Goal: Information Seeking & Learning: Learn about a topic

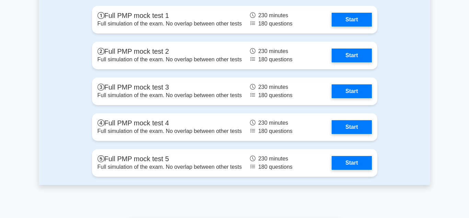
scroll to position [2014, 0]
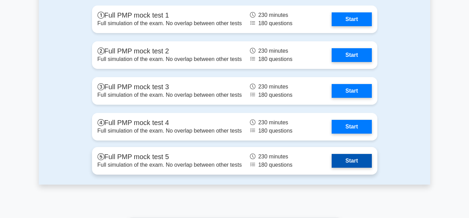
click at [356, 165] on link "Start" at bounding box center [352, 161] width 40 height 14
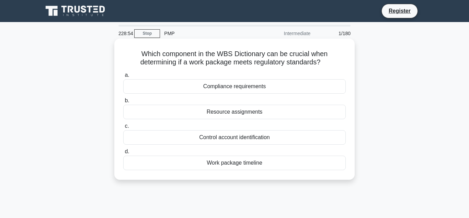
click at [216, 80] on div "Compliance requirements" at bounding box center [234, 86] width 223 height 14
click at [123, 77] on input "a. Compliance requirements" at bounding box center [123, 75] width 0 height 4
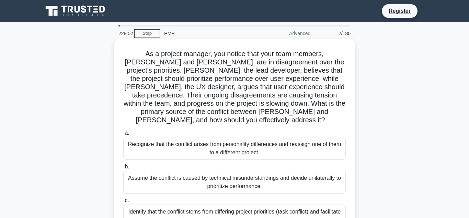
click at [228, 137] on div "Recognize that the conflict arises from personality differences and reassign on…" at bounding box center [234, 148] width 223 height 23
click at [123, 135] on input "a. Recognize that the conflict arises from personality differences and reassign…" at bounding box center [123, 133] width 0 height 4
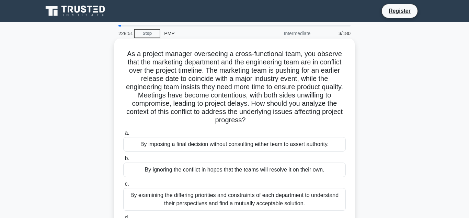
click at [228, 136] on label "a. By imposing a final decision without consulting either team to assert author…" at bounding box center [234, 140] width 223 height 23
click at [123, 135] on input "a. By imposing a final decision without consulting either team to assert author…" at bounding box center [123, 133] width 0 height 4
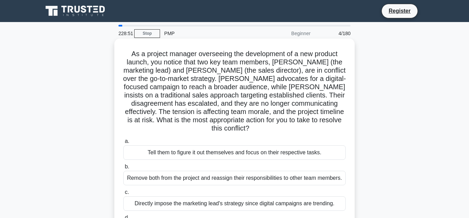
click at [229, 145] on div "Tell them to figure it out themselves and focus on their respective tasks." at bounding box center [234, 152] width 223 height 14
click at [123, 139] on input "a. Tell them to figure it out themselves and focus on their respective tasks." at bounding box center [123, 141] width 0 height 4
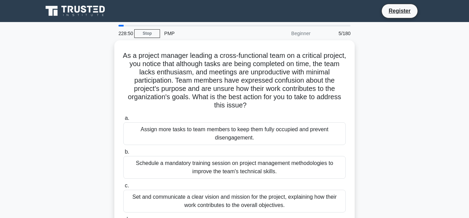
click at [229, 139] on div "Assign more tasks to team members to keep them fully occupied and prevent disen…" at bounding box center [234, 133] width 223 height 23
click at [123, 120] on input "a. Assign more tasks to team members to keep them fully occupied and prevent di…" at bounding box center [123, 118] width 0 height 4
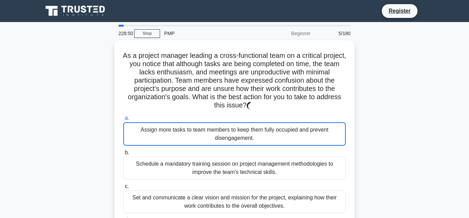
click at [229, 139] on div "Assign more tasks to team members to keep them fully occupied and prevent disen…" at bounding box center [234, 133] width 223 height 23
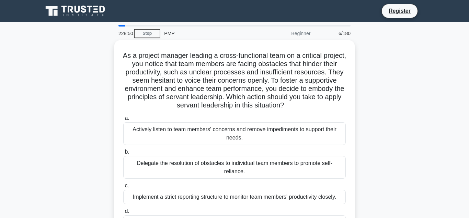
click at [229, 139] on div "Actively listen to team members' concerns and remove impediments to support the…" at bounding box center [234, 133] width 223 height 23
click at [123, 120] on input "a. Actively listen to team members' concerns and remove impediments to support …" at bounding box center [123, 118] width 0 height 4
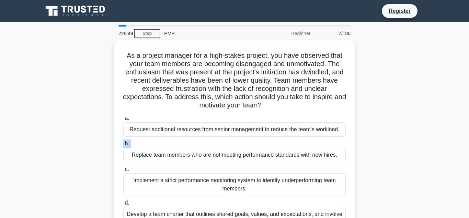
click at [229, 139] on label "b. Replace team members who are not meeting performance standards with new hire…" at bounding box center [234, 150] width 223 height 23
click at [123, 141] on input "b. Replace team members who are not meeting performance standards with new hire…" at bounding box center [123, 143] width 0 height 4
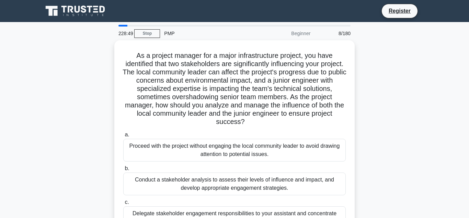
click at [229, 139] on div "Proceed with the project without engaging the local community leader to avoid d…" at bounding box center [234, 150] width 223 height 23
click at [123, 137] on input "a. Proceed with the project without engaging the local community leader to avoi…" at bounding box center [123, 134] width 0 height 4
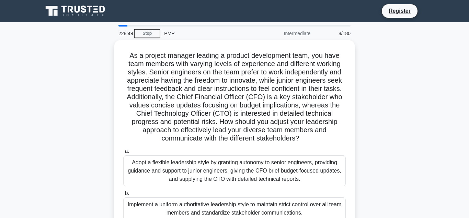
click at [229, 139] on h5 "As a project manager leading a product development team, you have team members …" at bounding box center [235, 96] width 224 height 91
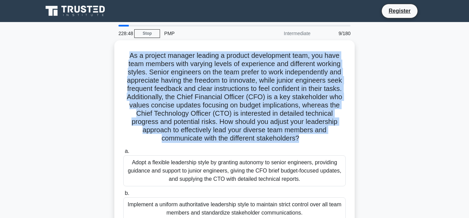
click at [229, 139] on h5 "As a project manager leading a product development team, you have team members …" at bounding box center [235, 96] width 224 height 91
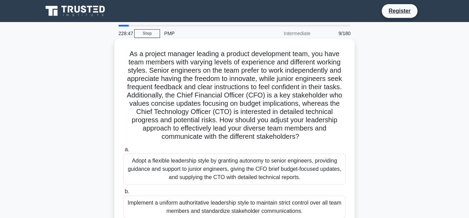
click at [228, 177] on div "Adopt a flexible leadership style by granting autonomy to senior engineers, pro…" at bounding box center [234, 168] width 223 height 31
click at [123, 152] on input "a. Adopt a flexible leadership style by granting autonomy to senior engineers, …" at bounding box center [123, 149] width 0 height 4
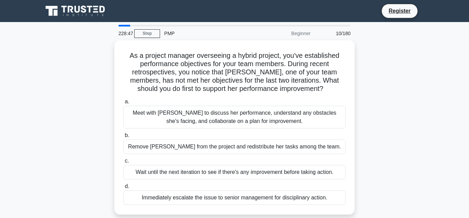
click at [228, 177] on div "Wait until the next iteration to see if there's any improvement before taking a…" at bounding box center [234, 172] width 223 height 14
click at [123, 163] on input "c. Wait until the next iteration to see if there's any improvement before takin…" at bounding box center [123, 160] width 0 height 4
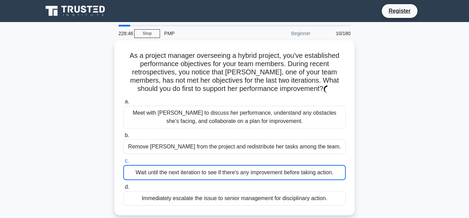
click at [228, 177] on div "Wait until the next iteration to see if there's any improvement before taking a…" at bounding box center [234, 172] width 223 height 15
click at [123, 163] on input "c. Wait until the next iteration to see if there's any improvement before takin…" at bounding box center [123, 160] width 0 height 4
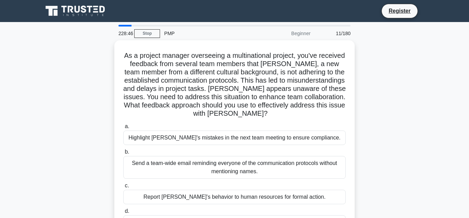
click at [228, 181] on label "c. Report Jacob's behavior to human resources for formal action." at bounding box center [234, 192] width 223 height 23
click at [123, 183] on input "c. Report Jacob's behavior to human resources for formal action." at bounding box center [123, 185] width 0 height 4
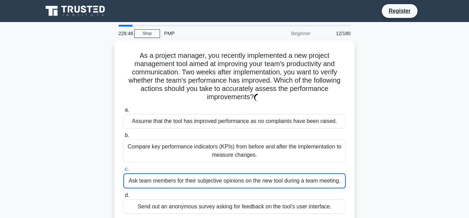
click at [228, 177] on div "Ask team members for their subjective opinions on the new tool during a team me…" at bounding box center [234, 180] width 223 height 15
click at [123, 171] on input "c. Ask team members for their subjective opinions on the new tool during a team…" at bounding box center [123, 169] width 0 height 4
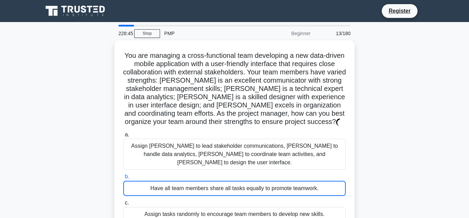
click at [228, 180] on div "Have all team members share all tasks equally to promote teamwork." at bounding box center [234, 187] width 223 height 15
click at [123, 177] on input "b. Have all team members share all tasks equally to promote teamwork." at bounding box center [123, 176] width 0 height 4
click at [228, 180] on div "Have all team members share all tasks equally to promote teamwork." at bounding box center [234, 187] width 223 height 15
click at [123, 177] on input "b. Have all team members share all tasks equally to promote teamwork." at bounding box center [123, 176] width 0 height 4
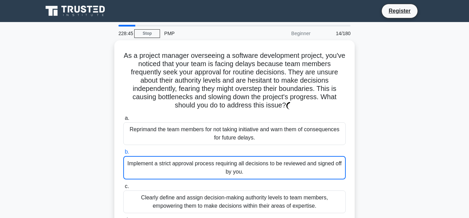
click at [228, 177] on div "Implement a strict approval process requiring all decisions to be reviewed and …" at bounding box center [234, 167] width 223 height 23
click at [123, 154] on input "b. Implement a strict approval process requiring all decisions to be reviewed a…" at bounding box center [123, 152] width 0 height 4
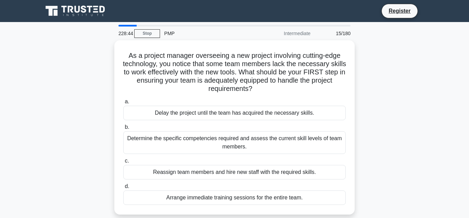
click at [228, 177] on div "Reassign team members and hire new staff with the required skills." at bounding box center [234, 172] width 223 height 14
click at [123, 163] on input "c. Reassign team members and hire new staff with the required skills." at bounding box center [123, 160] width 0 height 4
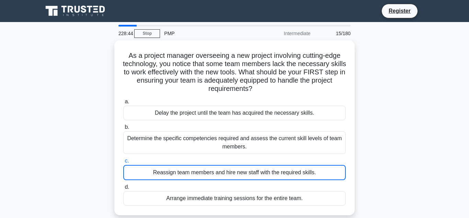
click at [228, 177] on div "Reassign team members and hire new staff with the required skills." at bounding box center [234, 172] width 223 height 15
click at [123, 163] on input "c. Reassign team members and hire new staff with the required skills." at bounding box center [123, 160] width 0 height 4
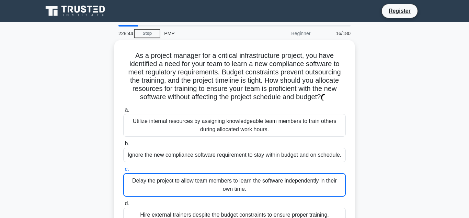
click at [228, 177] on div "Delay the project to allow team members to learn the software independently in …" at bounding box center [234, 184] width 223 height 23
click at [123, 171] on input "c. Delay the project to allow team members to learn the software independently …" at bounding box center [123, 169] width 0 height 4
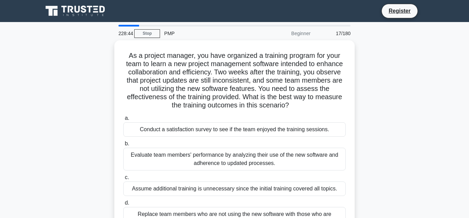
click at [228, 177] on label "c. Assume additional training is unnecessary since the initial training covered…" at bounding box center [234, 184] width 223 height 23
click at [123, 177] on input "c. Assume additional training is unnecessary since the initial training covered…" at bounding box center [123, 177] width 0 height 4
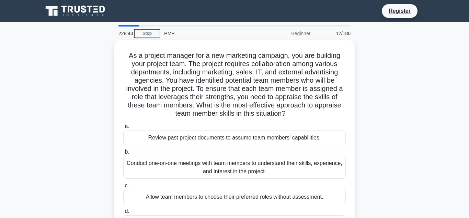
click at [228, 177] on div "Conduct one-on-one meetings with team members to understand their skills, exper…" at bounding box center [234, 167] width 223 height 23
click at [123, 154] on input "b. Conduct one-on-one meetings with team members to understand their skills, ex…" at bounding box center [123, 152] width 0 height 4
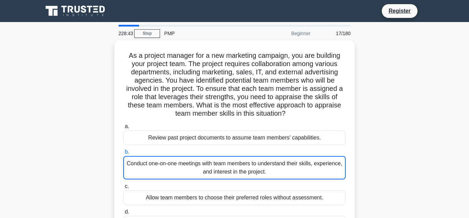
click at [228, 177] on div "Conduct one-on-one meetings with team members to understand their skills, exper…" at bounding box center [234, 167] width 223 height 23
click at [123, 154] on input "b. Conduct one-on-one meetings with team members to understand their skills, ex…" at bounding box center [123, 152] width 0 height 4
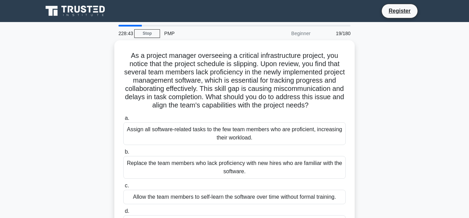
click at [228, 177] on div "Replace the team members who lack proficiency with new hires who are familiar w…" at bounding box center [234, 167] width 223 height 23
click at [123, 154] on input "b. Replace the team members who lack proficiency with new hires who are familia…" at bounding box center [123, 152] width 0 height 4
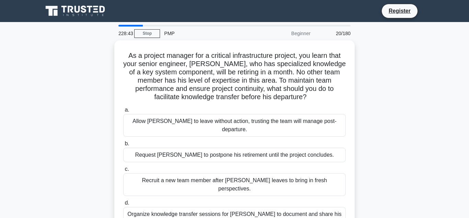
click at [228, 177] on div "Recruit a new team member after Daniel leaves to bring in fresh perspectives." at bounding box center [234, 184] width 223 height 23
click at [123, 171] on input "c. Recruit a new team member after Daniel leaves to bring in fresh perspectives." at bounding box center [123, 169] width 0 height 4
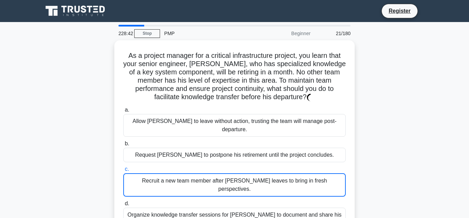
click at [228, 177] on div "Recruit a new team member after Daniel leaves to bring in fresh perspectives." at bounding box center [234, 184] width 223 height 23
click at [123, 171] on input "c. Recruit a new team member after Daniel leaves to bring in fresh perspectives." at bounding box center [123, 169] width 0 height 4
click at [228, 177] on div "Recruit a new team member after Daniel leaves to bring in fresh perspectives." at bounding box center [234, 184] width 223 height 23
click at [123, 171] on input "c. Recruit a new team member after Daniel leaves to bring in fresh perspectives." at bounding box center [123, 169] width 0 height 4
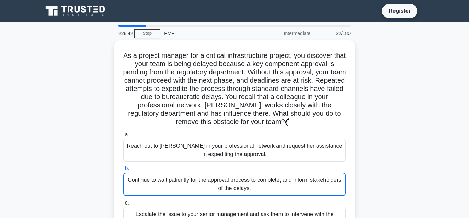
click at [228, 177] on div "Continue to wait patiently for the approval process to complete, and inform sta…" at bounding box center [234, 183] width 223 height 23
click at [123, 170] on input "b. Continue to wait patiently for the approval process to complete, and inform …" at bounding box center [123, 168] width 0 height 4
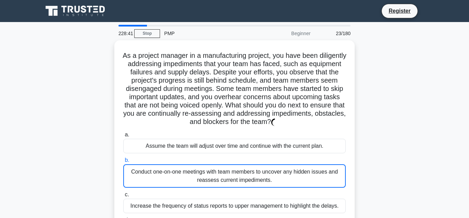
click at [228, 177] on div "Conduct one-on-one meetings with team members to uncover any hidden issues and …" at bounding box center [234, 175] width 223 height 23
click at [123, 162] on input "b. Conduct one-on-one meetings with team members to uncover any hidden issues a…" at bounding box center [123, 160] width 0 height 4
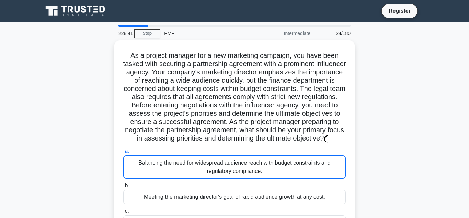
click at [228, 177] on div "Balancing the need for widespread audience reach with budget constraints and re…" at bounding box center [234, 166] width 223 height 23
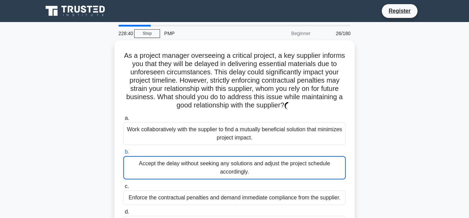
click at [228, 177] on div "Accept the delay without seeking any solutions and adjust the project schedule …" at bounding box center [234, 167] width 223 height 23
click at [123, 154] on input "b. Accept the delay without seeking any solutions and adjust the project schedu…" at bounding box center [123, 152] width 0 height 4
click at [228, 177] on div "Accept the delay without seeking any solutions and adjust the project schedule …" at bounding box center [234, 167] width 223 height 23
click at [123, 154] on input "b. Accept the delay without seeking any solutions and adjust the project schedu…" at bounding box center [123, 152] width 0 height 4
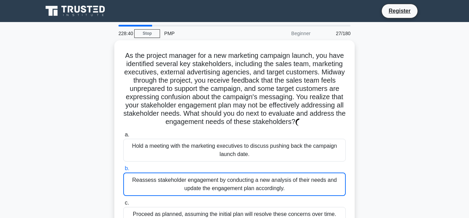
click at [228, 177] on div "Reassess stakeholder engagement by conducting a new analysis of their needs and…" at bounding box center [234, 183] width 223 height 23
click at [123, 170] on input "b. Reassess stakeholder engagement by conducting a new analysis of their needs …" at bounding box center [123, 168] width 0 height 4
click at [228, 177] on div "Reassess stakeholder engagement by conducting a new analysis of their needs and…" at bounding box center [234, 183] width 223 height 23
click at [123, 170] on input "b. Reassess stakeholder engagement by conducting a new analysis of their needs …" at bounding box center [123, 168] width 0 height 4
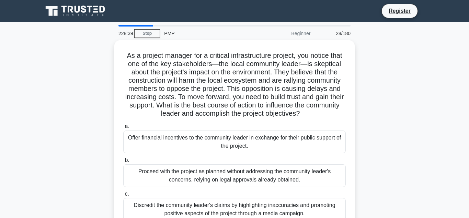
click at [228, 177] on div "Proceed with the project as planned without addressing the community leader's c…" at bounding box center [234, 175] width 223 height 23
click at [123, 162] on input "b. Proceed with the project as planned without addressing the community leader'…" at bounding box center [123, 160] width 0 height 4
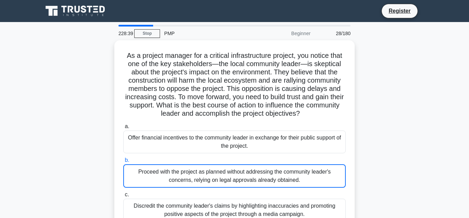
click at [228, 177] on div "Proceed with the project as planned without addressing the community leader's c…" at bounding box center [234, 175] width 223 height 23
click at [123, 162] on input "b. Proceed with the project as planned without addressing the community leader'…" at bounding box center [123, 160] width 0 height 4
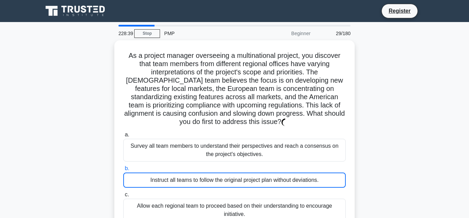
click at [228, 177] on div "Instruct all teams to follow the original project plan without deviations." at bounding box center [234, 179] width 223 height 15
click at [123, 170] on input "b. Instruct all teams to follow the original project plan without deviations." at bounding box center [123, 168] width 0 height 4
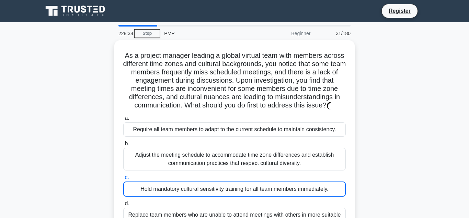
click at [228, 177] on label "c. Hold mandatory cultural sensitivity training for all team members immediatel…" at bounding box center [234, 184] width 223 height 23
click at [123, 177] on input "c. Hold mandatory cultural sensitivity training for all team members immediatel…" at bounding box center [123, 177] width 0 height 4
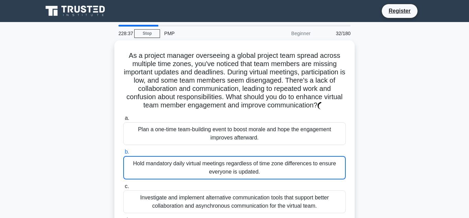
click at [228, 177] on div "Hold mandatory daily virtual meetings regardless of time zone differences to en…" at bounding box center [234, 167] width 223 height 23
click at [123, 154] on input "b. Hold mandatory daily virtual meetings regardless of time zone differences to…" at bounding box center [123, 152] width 0 height 4
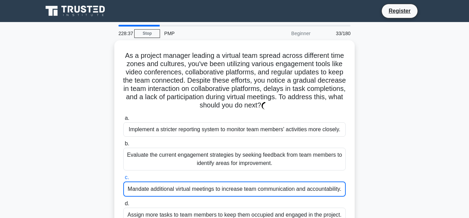
click at [228, 177] on label "c. Mandate additional virtual meetings to increase team communication and accou…" at bounding box center [234, 184] width 223 height 23
click at [123, 177] on input "c. Mandate additional virtual meetings to increase team communication and accou…" at bounding box center [123, 177] width 0 height 4
click at [228, 177] on label "c. Mandate additional virtual meetings to increase team communication and accou…" at bounding box center [234, 184] width 223 height 23
click at [123, 177] on input "c. Mandate additional virtual meetings to increase team communication and accou…" at bounding box center [123, 177] width 0 height 4
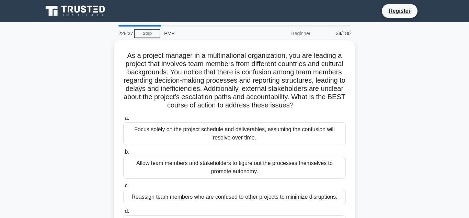
click at [228, 177] on div "Allow team members and stakeholders to figure out the processes themselves to p…" at bounding box center [234, 167] width 223 height 23
click at [123, 154] on input "b. Allow team members and stakeholders to figure out the processes themselves t…" at bounding box center [123, 152] width 0 height 4
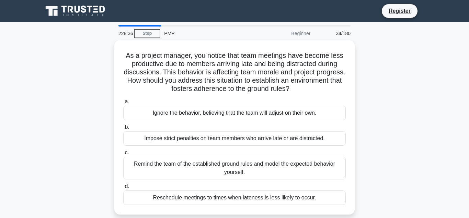
click at [228, 177] on div "Remind the team of the established ground rules and model the expected behavior…" at bounding box center [234, 167] width 223 height 23
click at [123, 155] on input "c. Remind the team of the established ground rules and model the expected behav…" at bounding box center [123, 152] width 0 height 4
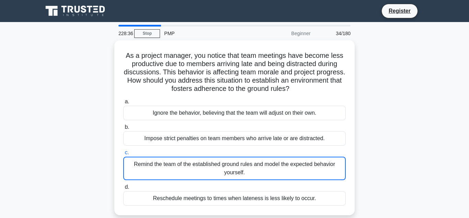
click at [228, 177] on div "Remind the team of the established ground rules and model the expected behavior…" at bounding box center [234, 167] width 223 height 23
click at [123, 155] on input "c. Remind the team of the established ground rules and model the expected behav…" at bounding box center [123, 152] width 0 height 4
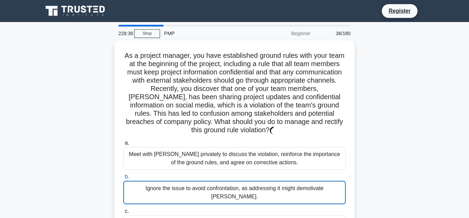
click at [228, 180] on div "Ignore the issue to avoid confrontation, as addressing it might demotivate Tom." at bounding box center [234, 191] width 223 height 23
click at [123, 177] on input "b. Ignore the issue to avoid confrontation, as addressing it might demotivate T…" at bounding box center [123, 176] width 0 height 4
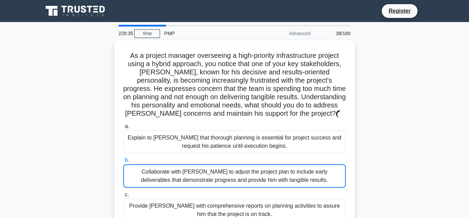
click at [228, 177] on div "Collaborate with Thomas to adjust the project plan to include early deliverable…" at bounding box center [234, 175] width 223 height 23
click at [123, 162] on input "b. Collaborate with Thomas to adjust the project plan to include early delivera…" at bounding box center [123, 160] width 0 height 4
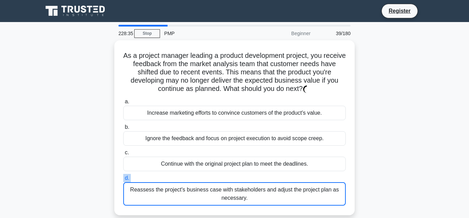
click at [228, 177] on label "d. Reassess the project's business case with stakeholders and adjust the projec…" at bounding box center [234, 190] width 223 height 32
click at [123, 177] on input "d. Reassess the project's business case with stakeholders and adjust the projec…" at bounding box center [123, 178] width 0 height 4
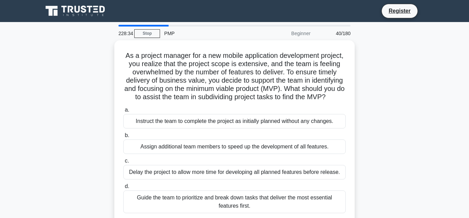
click at [228, 177] on div "Delay the project to allow more time for developing all planned features before…" at bounding box center [234, 172] width 223 height 14
click at [123, 163] on input "c. Delay the project to allow more time for developing all planned features bef…" at bounding box center [123, 160] width 0 height 4
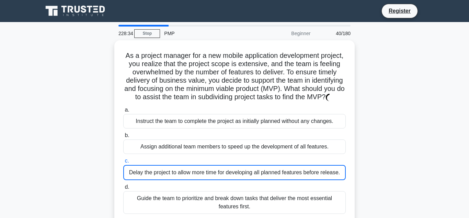
click at [228, 177] on div "Delay the project to allow more time for developing all planned features before…" at bounding box center [234, 172] width 223 height 15
click at [123, 163] on input "c. Delay the project to allow more time for developing all planned features bef…" at bounding box center [123, 160] width 0 height 4
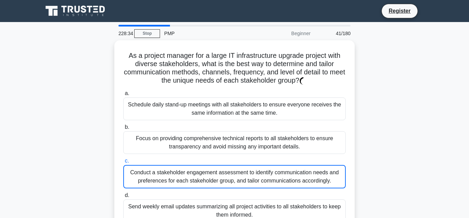
click at [228, 177] on div "Conduct a stakeholder engagement assessment to identify communication needs and…" at bounding box center [234, 176] width 223 height 23
click at [123, 163] on input "c. Conduct a stakeholder engagement assessment to identify communication needs …" at bounding box center [123, 160] width 0 height 4
click at [228, 177] on div "Conduct a stakeholder engagement assessment to identify communication needs and…" at bounding box center [234, 176] width 223 height 23
click at [123, 163] on input "c. Conduct a stakeholder engagement assessment to identify communication needs …" at bounding box center [123, 160] width 0 height 4
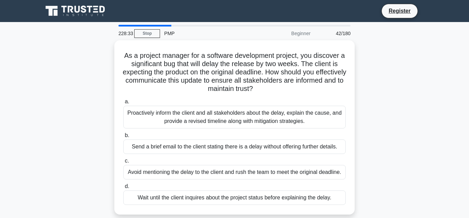
click at [228, 177] on div "Avoid mentioning the delay to the client and rush the team to meet the original…" at bounding box center [234, 172] width 223 height 14
click at [123, 163] on input "c. Avoid mentioning the delay to the client and rush the team to meet the origi…" at bounding box center [123, 160] width 0 height 4
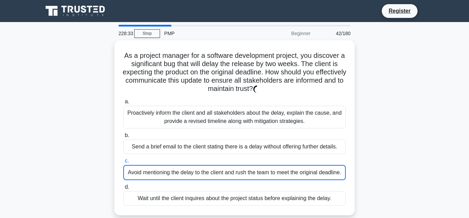
click at [228, 177] on div "Avoid mentioning the delay to the client and rush the team to meet the original…" at bounding box center [234, 172] width 223 height 15
click at [123, 163] on input "c. Avoid mentioning the delay to the client and rush the team to meet the origi…" at bounding box center [123, 160] width 0 height 4
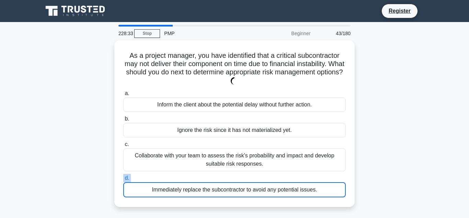
click at [228, 177] on label "d. Immediately replace the subcontractor to avoid any potential issues." at bounding box center [234, 185] width 223 height 23
click at [123, 177] on input "d. Immediately replace the subcontractor to avoid any potential issues." at bounding box center [123, 178] width 0 height 4
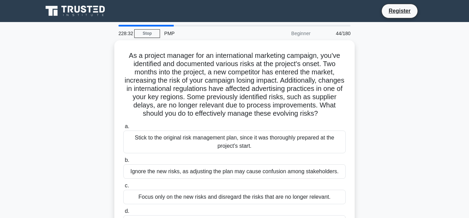
click at [228, 177] on div "Ignore the new risks, as adjusting the plan may cause confusion among stakehold…" at bounding box center [234, 171] width 223 height 14
click at [123, 162] on input "b. Ignore the new risks, as adjusting the plan may cause confusion among stakeh…" at bounding box center [123, 160] width 0 height 4
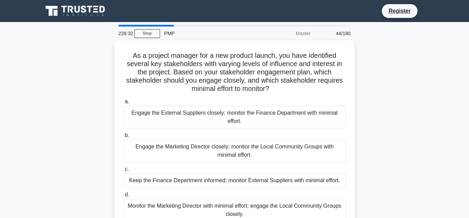
click at [228, 177] on div "Keep the Finance Department informed; monitor External Suppliers with minimal e…" at bounding box center [234, 180] width 223 height 14
click at [123, 171] on input "c. Keep the Finance Department informed; monitor External Suppliers with minima…" at bounding box center [123, 169] width 0 height 4
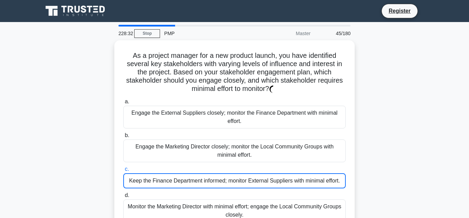
click at [228, 177] on div "Keep the Finance Department informed; monitor External Suppliers with minimal e…" at bounding box center [234, 180] width 223 height 15
click at [123, 171] on input "c. Keep the Finance Department informed; monitor External Suppliers with minima…" at bounding box center [123, 169] width 0 height 4
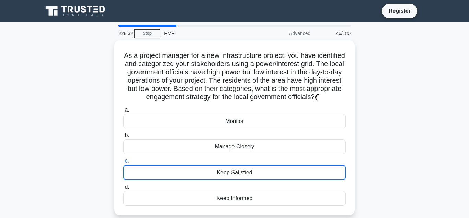
click at [228, 177] on div "Keep Satisfied" at bounding box center [234, 172] width 223 height 15
click at [123, 163] on input "c. Keep Satisfied" at bounding box center [123, 160] width 0 height 4
click at [228, 177] on div "Keep Satisfied" at bounding box center [234, 172] width 223 height 15
click at [123, 163] on input "c. Keep Satisfied" at bounding box center [123, 160] width 0 height 4
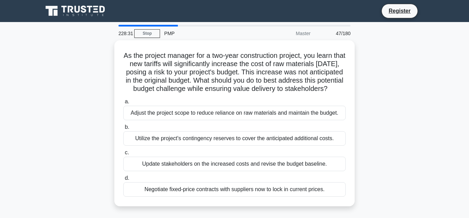
click at [228, 171] on div "Update stakeholders on the increased costs and revise the budget baseline." at bounding box center [234, 163] width 223 height 14
click at [123, 155] on input "c. Update stakeholders on the increased costs and revise the budget baseline." at bounding box center [123, 152] width 0 height 4
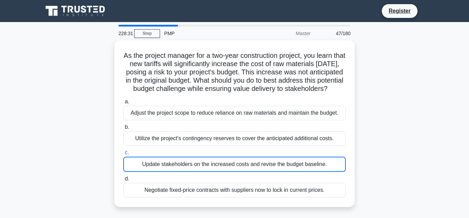
click at [228, 172] on div "Update stakeholders on the increased costs and revise the budget baseline." at bounding box center [234, 163] width 223 height 15
click at [123, 155] on input "c. Update stakeholders on the increased costs and revise the budget baseline." at bounding box center [123, 152] width 0 height 4
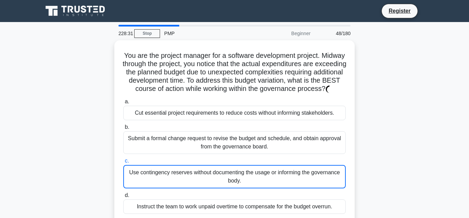
click at [228, 177] on div "Use contingency reserves without documenting the usage or informing the governa…" at bounding box center [234, 176] width 223 height 23
click at [123, 163] on input "c. Use contingency reserves without documenting the usage or informing the gove…" at bounding box center [123, 160] width 0 height 4
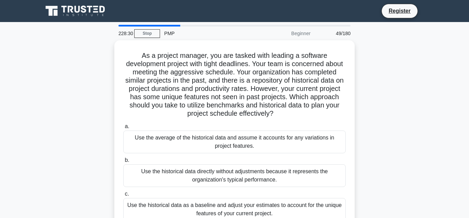
click at [228, 177] on div "Use the historical data directly without adjustments because it represents the …" at bounding box center [234, 175] width 223 height 23
click at [123, 162] on input "b. Use the historical data directly without adjustments because it represents t…" at bounding box center [123, 160] width 0 height 4
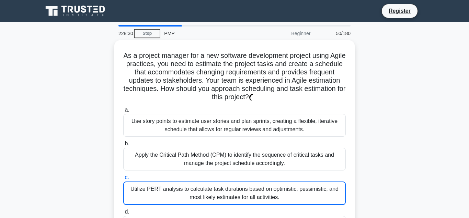
click at [228, 177] on label "c. Utilize PERT analysis to calculate task durations based on optimistic, pessi…" at bounding box center [234, 189] width 223 height 32
click at [123, 177] on input "c. Utilize PERT analysis to calculate task durations based on optimistic, pessi…" at bounding box center [123, 177] width 0 height 4
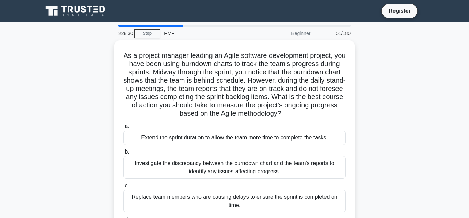
click at [228, 177] on div "Investigate the discrepancy between the burndown chart and the team's reports t…" at bounding box center [234, 167] width 223 height 23
click at [123, 154] on input "b. Investigate the discrepancy between the burndown chart and the team's report…" at bounding box center [123, 152] width 0 height 4
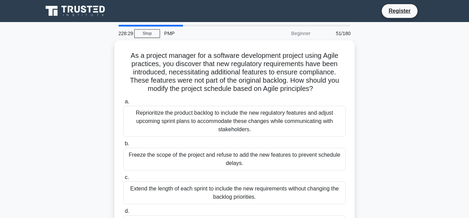
click at [228, 177] on label "c. Extend the length of each sprint to include the new requirements without cha…" at bounding box center [234, 188] width 223 height 31
click at [123, 177] on input "c. Extend the length of each sprint to include the new requirements without cha…" at bounding box center [123, 177] width 0 height 4
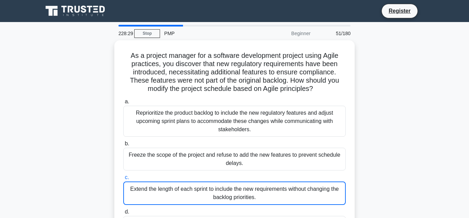
click at [228, 177] on label "c. Extend the length of each sprint to include the new requirements without cha…" at bounding box center [234, 189] width 223 height 32
click at [123, 177] on input "c. Extend the length of each sprint to include the new requirements without cha…" at bounding box center [123, 177] width 0 height 4
click at [228, 177] on label "c. Extend the length of each sprint to include the new requirements without cha…" at bounding box center [234, 189] width 223 height 32
click at [123, 177] on input "c. Extend the length of each sprint to include the new requirements without cha…" at bounding box center [123, 177] width 0 height 4
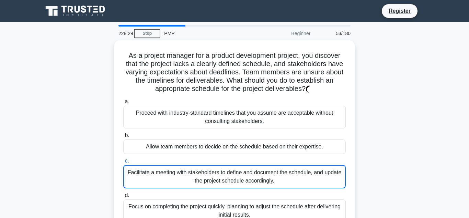
click at [228, 177] on div "Facilitate a meeting with stakeholders to define and document the schedule, and…" at bounding box center [234, 176] width 223 height 23
click at [123, 163] on input "c. Facilitate a meeting with stakeholders to define and document the schedule, …" at bounding box center [123, 160] width 0 height 4
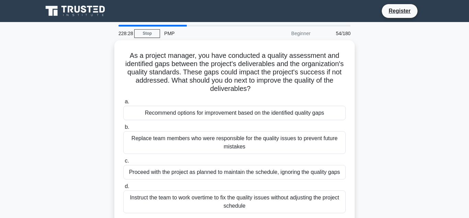
click at [228, 177] on div "Proceed with the project as planned to maintain the schedule, ignoring the qual…" at bounding box center [234, 172] width 223 height 14
click at [123, 163] on input "c. Proceed with the project as planned to maintain the schedule, ignoring the q…" at bounding box center [123, 160] width 0 height 4
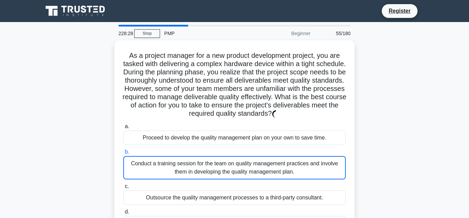
click at [228, 177] on div "Conduct a training session for the team on quality management practices and inv…" at bounding box center [234, 167] width 223 height 23
click at [123, 154] on input "b. Conduct a training session for the team on quality management practices and …" at bounding box center [123, 152] width 0 height 4
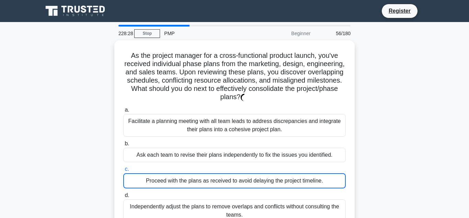
click at [228, 177] on div "Proceed with the plans as received to avoid delaying the project timeline." at bounding box center [234, 180] width 223 height 15
click at [123, 171] on input "c. Proceed with the plans as received to avoid delaying the project timeline." at bounding box center [123, 169] width 0 height 4
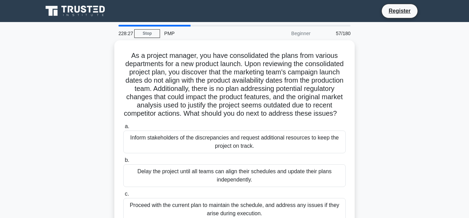
click at [228, 177] on div "Delay the project until all teams can align their schedules and update their pl…" at bounding box center [234, 175] width 223 height 23
click at [123, 162] on input "b. Delay the project until all teams can align their schedules and update their…" at bounding box center [123, 160] width 0 height 4
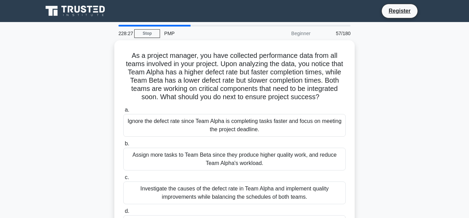
click at [228, 177] on label "c. Investigate the causes of the defect rate in Team Alpha and implement qualit…" at bounding box center [234, 188] width 223 height 31
click at [123, 177] on input "c. Investigate the causes of the defect rate in Team Alpha and implement qualit…" at bounding box center [123, 177] width 0 height 4
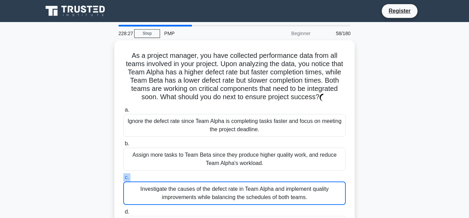
click at [228, 177] on label "c. Investigate the causes of the defect rate in Team Alpha and implement qualit…" at bounding box center [234, 189] width 223 height 32
click at [123, 177] on input "c. Investigate the causes of the defect rate in Team Alpha and implement qualit…" at bounding box center [123, 177] width 0 height 4
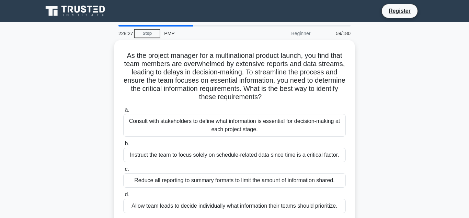
click at [228, 177] on div "Reduce all reporting to summary formats to limit the amount of information shar…" at bounding box center [234, 180] width 223 height 14
click at [123, 171] on input "c. Reduce all reporting to summary formats to limit the amount of information s…" at bounding box center [123, 169] width 0 height 4
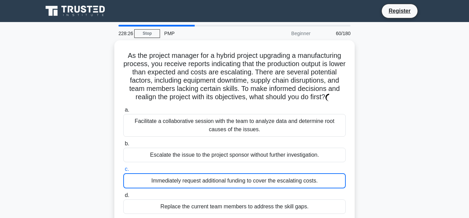
click at [228, 177] on div "Immediately request additional funding to cover the escalating costs." at bounding box center [234, 180] width 223 height 15
click at [123, 171] on input "c. Immediately request additional funding to cover the escalating costs." at bounding box center [123, 169] width 0 height 4
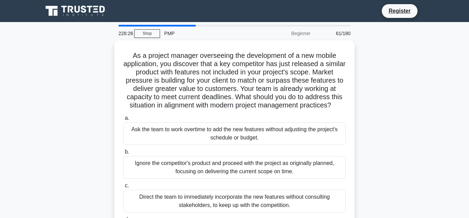
click at [228, 177] on div "a. Ask the team to work overtime to add the new features without adjusting the …" at bounding box center [234, 183] width 231 height 143
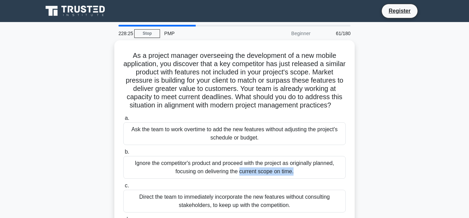
click at [228, 177] on div "a. Ask the team to work overtime to add the new features without adjusting the …" at bounding box center [234, 183] width 231 height 143
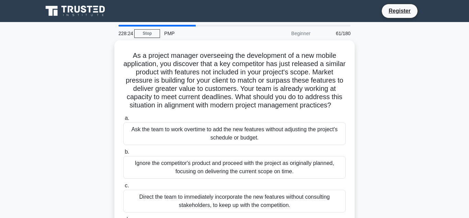
click at [228, 177] on div "a. Ask the team to work overtime to add the new features without adjusting the …" at bounding box center [234, 183] width 231 height 143
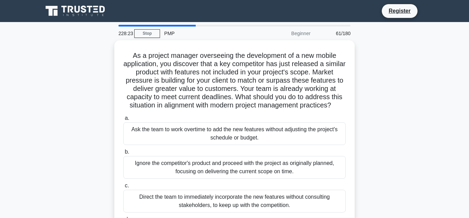
click at [228, 177] on div "a. Ask the team to work overtime to add the new features without adjusting the …" at bounding box center [234, 183] width 231 height 143
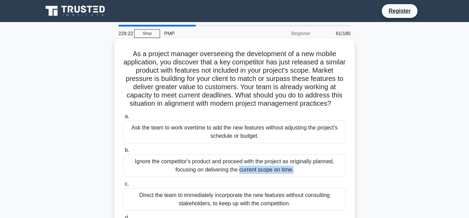
click at [236, 163] on div "Ignore the competitor's product and proceed with the project as originally plan…" at bounding box center [234, 165] width 223 height 23
click at [123, 152] on input "b. Ignore the competitor's product and proceed with the project as originally p…" at bounding box center [123, 150] width 0 height 4
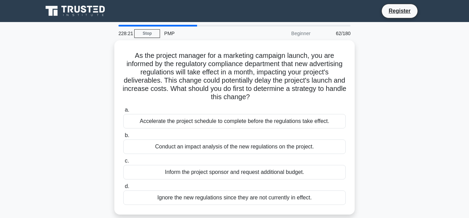
click at [236, 163] on label "c. Inform the project sponsor and request additional budget." at bounding box center [234, 167] width 223 height 23
click at [123, 163] on input "c. Inform the project sponsor and request additional budget." at bounding box center [123, 160] width 0 height 4
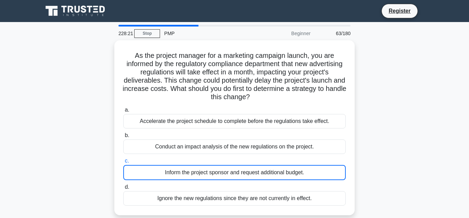
click at [236, 163] on label "c. Inform the project sponsor and request additional budget." at bounding box center [234, 167] width 223 height 23
click at [123, 163] on input "c. Inform the project sponsor and request additional budget." at bounding box center [123, 160] width 0 height 4
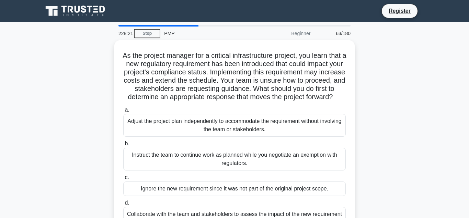
click at [236, 163] on div "Instruct the team to continue work as planned while you negotiate an exemption …" at bounding box center [234, 158] width 223 height 23
click at [123, 146] on input "b. Instruct the team to continue work as planned while you negotiate an exempti…" at bounding box center [123, 143] width 0 height 4
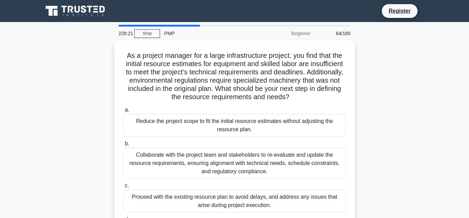
click at [236, 163] on div "Collaborate with the project team and stakeholders to re-evaluate and update th…" at bounding box center [234, 162] width 223 height 31
click at [123, 146] on input "b. Collaborate with the project team and stakeholders to re-evaluate and update…" at bounding box center [123, 143] width 0 height 4
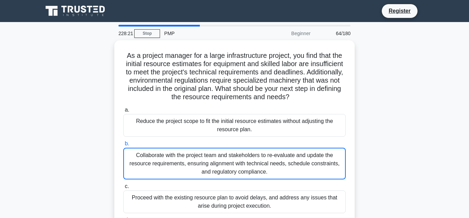
click at [236, 163] on div "Collaborate with the project team and stakeholders to re-evaluate and update th…" at bounding box center [234, 163] width 223 height 32
click at [123, 146] on input "b. Collaborate with the project team and stakeholders to re-evaluate and update…" at bounding box center [123, 143] width 0 height 4
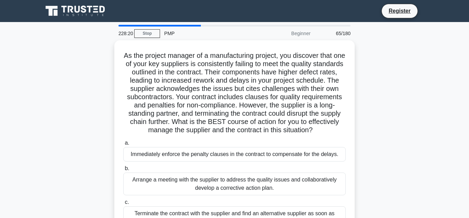
click at [236, 164] on label "b. Arrange a meeting with the supplier to address the quality issues and collab…" at bounding box center [234, 179] width 223 height 31
click at [123, 166] on input "b. Arrange a meeting with the supplier to address the quality issues and collab…" at bounding box center [123, 168] width 0 height 4
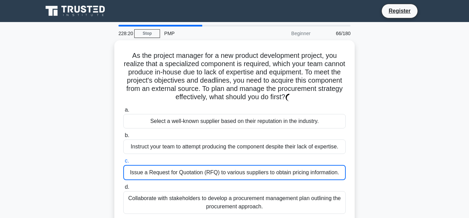
click at [236, 163] on label "c. Issue a Request for Quotation (RFQ) to various suppliers to obtain pricing i…" at bounding box center [234, 167] width 223 height 23
click at [123, 163] on input "c. Issue a Request for Quotation (RFQ) to various suppliers to obtain pricing i…" at bounding box center [123, 160] width 0 height 4
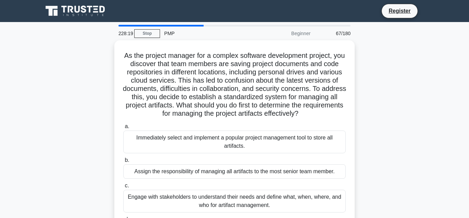
click at [236, 164] on div "Assign the responsibility of managing all artifacts to the most senior team mem…" at bounding box center [234, 171] width 223 height 14
click at [123, 162] on input "b. Assign the responsibility of managing all artifacts to the most senior team …" at bounding box center [123, 160] width 0 height 4
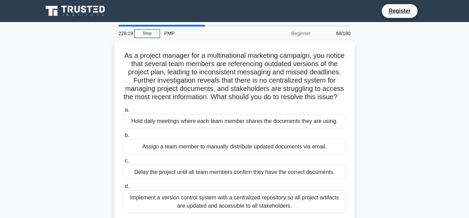
click at [236, 163] on div "a. Hold daily meetings where each team member shares the documents they are usi…" at bounding box center [234, 159] width 231 height 110
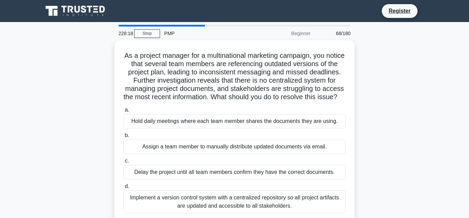
click at [236, 163] on div "a. Hold daily meetings where each team member shares the documents they are usi…" at bounding box center [234, 159] width 231 height 110
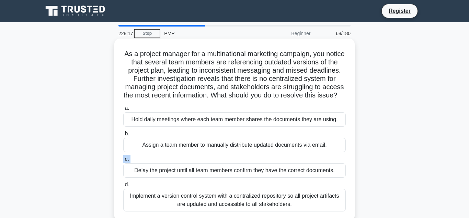
click at [240, 174] on div "Delay the project until all team members confirm they have the correct document…" at bounding box center [234, 170] width 223 height 14
click at [123, 161] on input "c. Delay the project until all team members confirm they have the correct docum…" at bounding box center [123, 159] width 0 height 4
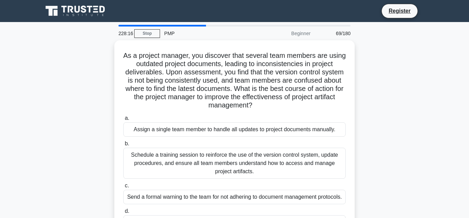
click at [240, 174] on div "Schedule a training session to reinforce the use of the version control system,…" at bounding box center [234, 162] width 223 height 31
click at [123, 146] on input "b. Schedule a training session to reinforce the use of the version control syst…" at bounding box center [123, 143] width 0 height 4
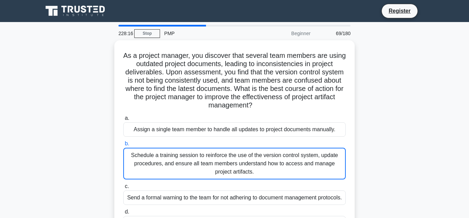
click at [240, 174] on div "Schedule a training session to reinforce the use of the version control system,…" at bounding box center [234, 163] width 223 height 32
click at [123, 146] on input "b. Schedule a training session to reinforce the use of the version control syst…" at bounding box center [123, 143] width 0 height 4
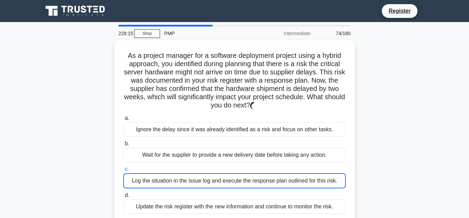
click at [240, 174] on div "Log the situation in the issue log and execute the response plan outlined for t…" at bounding box center [234, 180] width 223 height 15
click at [123, 171] on input "c. Log the situation in the issue log and execute the response plan outlined fo…" at bounding box center [123, 169] width 0 height 4
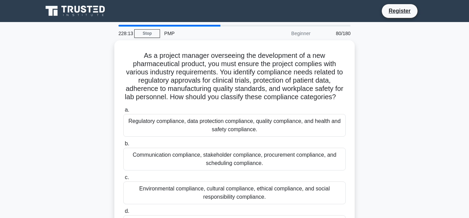
click at [240, 174] on label "c. Environmental compliance, cultural compliance, ethical compliance, and socia…" at bounding box center [234, 188] width 223 height 31
click at [123, 175] on input "c. Environmental compliance, cultural compliance, ethical compliance, and socia…" at bounding box center [123, 177] width 0 height 4
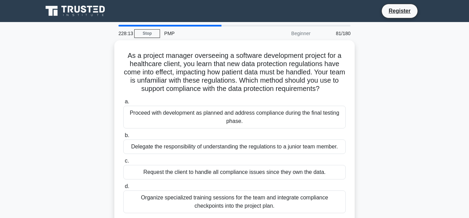
click at [240, 174] on div "Request the client to handle all compliance issues since they own the data." at bounding box center [234, 172] width 223 height 14
click at [123, 163] on input "c. Request the client to handle all compliance issues since they own the data." at bounding box center [123, 160] width 0 height 4
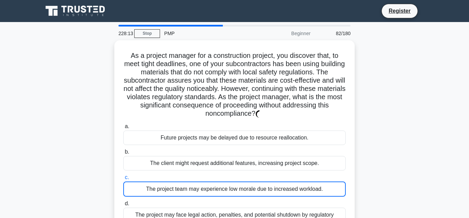
click at [240, 174] on label "c. The project team may experience low morale due to increased workload." at bounding box center [234, 184] width 223 height 23
click at [123, 175] on input "c. The project team may experience low morale due to increased workload." at bounding box center [123, 177] width 0 height 4
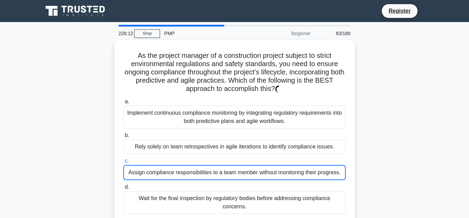
click at [240, 174] on div "Assign compliance responsibilities to a team member without monitoring their pr…" at bounding box center [234, 172] width 223 height 15
click at [123, 163] on input "c. Assign compliance responsibilities to a team member without monitoring their…" at bounding box center [123, 160] width 0 height 4
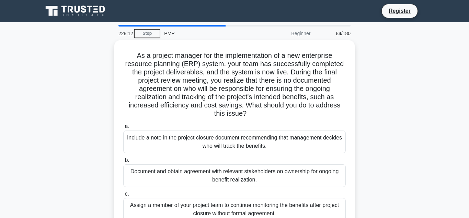
click at [240, 174] on div "Document and obtain agreement with relevant stakeholders on ownership for ongoi…" at bounding box center [234, 175] width 223 height 23
click at [123, 162] on input "b. Document and obtain agreement with relevant stakeholders on ownership for on…" at bounding box center [123, 160] width 0 height 4
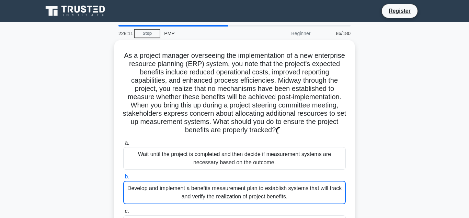
click at [240, 174] on label "b. Develop and implement a benefits measurement plan to establish systems that …" at bounding box center [234, 188] width 223 height 32
click at [123, 174] on input "b. Develop and implement a benefits measurement plan to establish systems that …" at bounding box center [123, 176] width 0 height 4
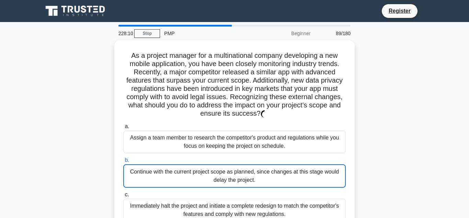
click at [240, 174] on div "Continue with the current project scope as planned, since changes at this stage…" at bounding box center [234, 175] width 223 height 23
click at [123, 162] on input "b. Continue with the current project scope as planned, since changes at this st…" at bounding box center [123, 160] width 0 height 4
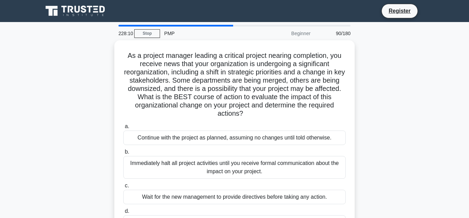
click at [240, 174] on div "Immediately halt all project activities until you receive formal communication …" at bounding box center [234, 167] width 223 height 23
click at [123, 154] on input "b. Immediately halt all project activities until you receive formal communicati…" at bounding box center [123, 152] width 0 height 4
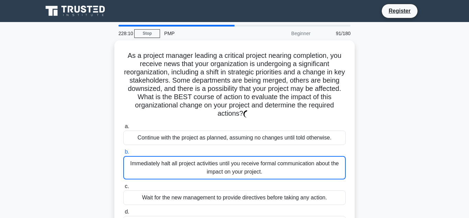
click at [240, 174] on div "Immediately halt all project activities until you receive formal communication …" at bounding box center [234, 167] width 223 height 23
click at [123, 154] on input "b. Immediately halt all project activities until you receive formal communicati…" at bounding box center [123, 152] width 0 height 4
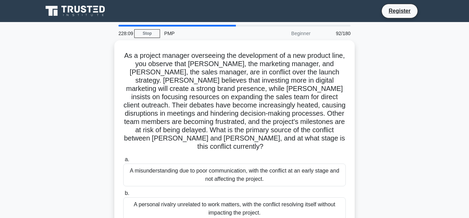
click at [240, 174] on div "A misunderstanding due to poor communication, with the conflict at an early sta…" at bounding box center [234, 174] width 223 height 23
click at [123, 162] on input "a. A misunderstanding due to poor communication, with the conflict at an early …" at bounding box center [123, 159] width 0 height 4
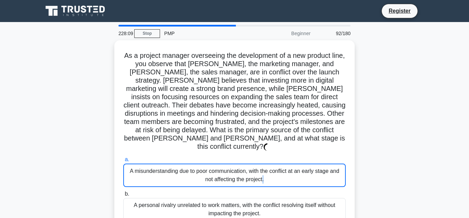
click at [240, 174] on div "A misunderstanding due to poor communication, with the conflict at an early sta…" at bounding box center [234, 174] width 223 height 23
click at [123, 162] on input "a. A misunderstanding due to poor communication, with the conflict at an early …" at bounding box center [123, 159] width 0 height 4
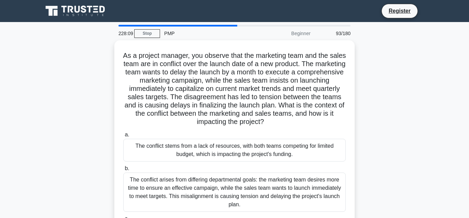
click at [240, 174] on div "The conflict arises from differing departmental goals: the marketing team desir…" at bounding box center [234, 191] width 223 height 39
click at [123, 170] on input "b. The conflict arises from differing departmental goals: the marketing team de…" at bounding box center [123, 168] width 0 height 4
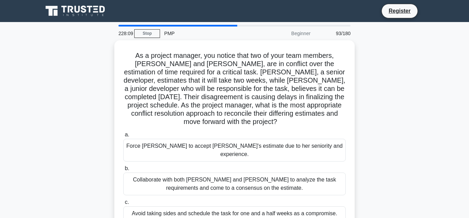
click at [240, 174] on div "Collaborate with both Emily and Raj to analyze the task requirements and come t…" at bounding box center [234, 183] width 223 height 23
click at [123, 170] on input "b. Collaborate with both Emily and Raj to analyze the task requirements and com…" at bounding box center [123, 168] width 0 height 4
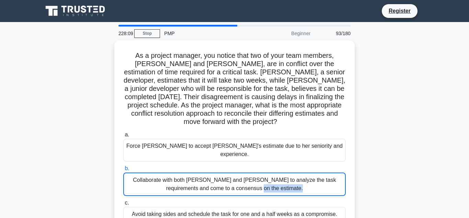
click at [240, 174] on div "Collaborate with both Emily and Raj to analyze the task requirements and come t…" at bounding box center [234, 183] width 223 height 23
click at [123, 170] on input "b. Collaborate with both Emily and Raj to analyze the task requirements and com…" at bounding box center [123, 168] width 0 height 4
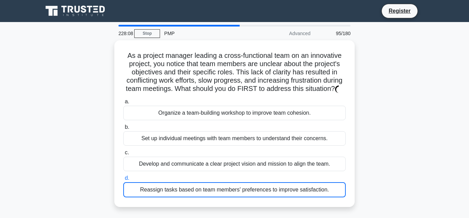
click at [240, 174] on label "d. Reassign tasks based on team members' preferences to improve satisfaction." at bounding box center [234, 185] width 223 height 23
click at [123, 176] on input "d. Reassign tasks based on team members' preferences to improve satisfaction." at bounding box center [123, 178] width 0 height 4
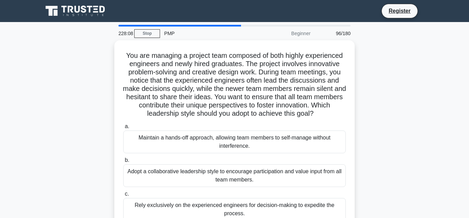
click at [240, 174] on div "Adopt a collaborative leadership style to encourage participation and value inp…" at bounding box center [234, 175] width 223 height 23
click at [123, 162] on input "b. Adopt a collaborative leadership style to encourage participation and value …" at bounding box center [123, 160] width 0 height 4
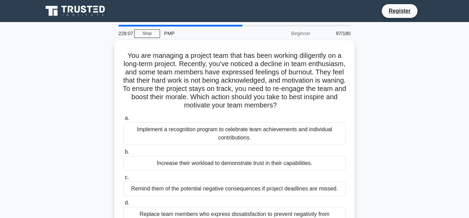
click at [240, 174] on label "c. Remind them of the potential negative consequences if project deadlines are …" at bounding box center [234, 184] width 223 height 23
click at [123, 175] on input "c. Remind them of the potential negative consequences if project deadlines are …" at bounding box center [123, 177] width 0 height 4
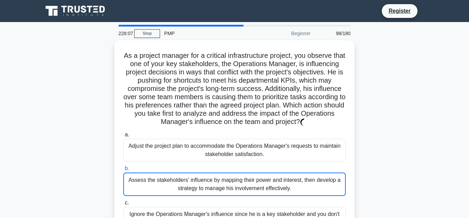
click at [240, 174] on div "Assess the stakeholders' influence by mapping their power and interest, then de…" at bounding box center [234, 183] width 223 height 23
click at [123, 170] on input "b. Assess the stakeholders' influence by mapping their power and interest, then…" at bounding box center [123, 168] width 0 height 4
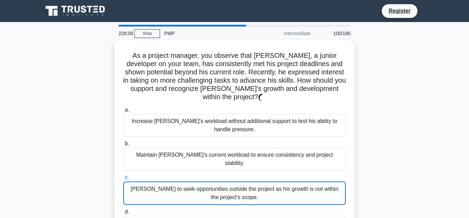
click at [240, 181] on div "Advise Jamal to seek opportunities outside the project as his growth is not wit…" at bounding box center [234, 192] width 223 height 23
click at [123, 175] on input "c. Advise Jamal to seek opportunities outside the project as his growth is not …" at bounding box center [123, 177] width 0 height 4
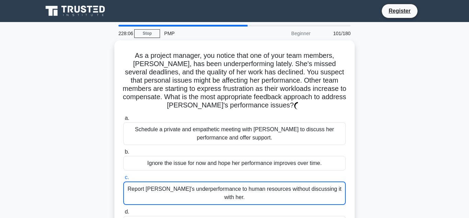
click at [240, 174] on label "c. Report Karen's underperformance to human resources without discussing it wit…" at bounding box center [234, 189] width 223 height 32
click at [123, 175] on input "c. Report Karen's underperformance to human resources without discussing it wit…" at bounding box center [123, 177] width 0 height 4
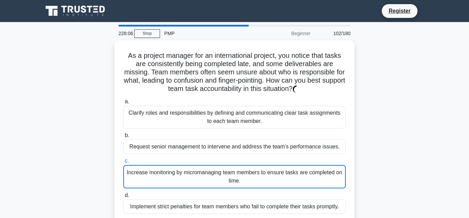
click at [240, 174] on div "Increase monitoring by micromanaging team members to ensure tasks are completed…" at bounding box center [234, 176] width 223 height 23
click at [123, 163] on input "c. Increase monitoring by micromanaging team members to ensure tasks are comple…" at bounding box center [123, 160] width 0 height 4
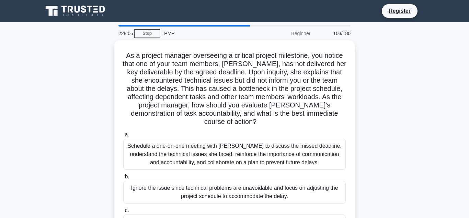
click at [240, 180] on div "Ignore the issue since technical problems are unavoidable and focus on adjustin…" at bounding box center [234, 191] width 223 height 23
click at [123, 174] on input "b. Ignore the issue since technical problems are unavoidable and focus on adjus…" at bounding box center [123, 176] width 0 height 4
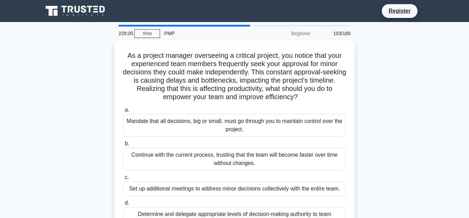
click at [240, 174] on label "c. Set up additional meetings to address minor decisions collectively with the …" at bounding box center [234, 184] width 223 height 23
click at [123, 175] on input "c. Set up additional meetings to address minor decisions collectively with the …" at bounding box center [123, 177] width 0 height 4
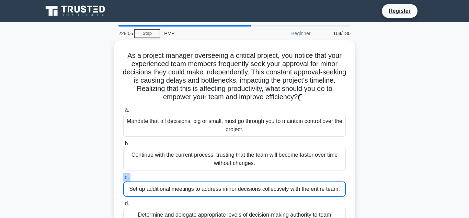
click at [240, 174] on label "c. Set up additional meetings to address minor decisions collectively with the …" at bounding box center [234, 184] width 223 height 23
click at [123, 175] on input "c. Set up additional meetings to address minor decisions collectively with the …" at bounding box center [123, 177] width 0 height 4
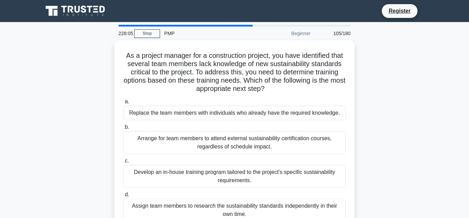
click at [240, 174] on div "Develop an in-house training program tailored to the project's specific sustain…" at bounding box center [234, 176] width 223 height 23
click at [123, 163] on input "c. Develop an in-house training program tailored to the project's specific sust…" at bounding box center [123, 160] width 0 height 4
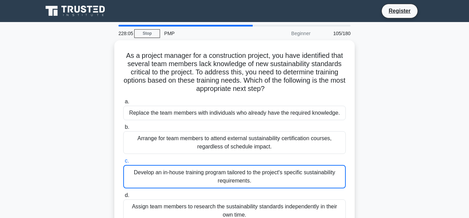
click at [240, 174] on div "Develop an in-house training program tailored to the project's specific sustain…" at bounding box center [234, 176] width 223 height 23
click at [123, 163] on input "c. Develop an in-house training program tailored to the project's specific sust…" at bounding box center [123, 160] width 0 height 4
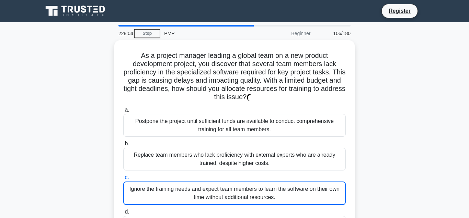
click at [240, 174] on label "c. Ignore the training needs and expect team members to learn the software on t…" at bounding box center [234, 189] width 223 height 32
click at [123, 175] on input "c. Ignore the training needs and expect team members to learn the software on t…" at bounding box center [123, 177] width 0 height 4
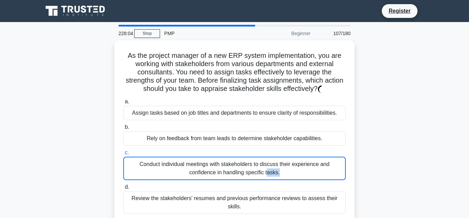
click at [240, 174] on div "Conduct individual meetings with stakeholders to discuss their experience and c…" at bounding box center [234, 167] width 223 height 23
click at [123, 155] on input "c. Conduct individual meetings with stakeholders to discuss their experience an…" at bounding box center [123, 152] width 0 height 4
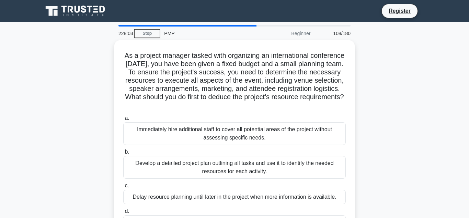
click at [240, 174] on div "Develop a detailed project plan outlining all tasks and use it to identify the …" at bounding box center [234, 167] width 223 height 23
click at [123, 154] on input "b. Develop a detailed project plan outlining all tasks and use it to identify t…" at bounding box center [123, 152] width 0 height 4
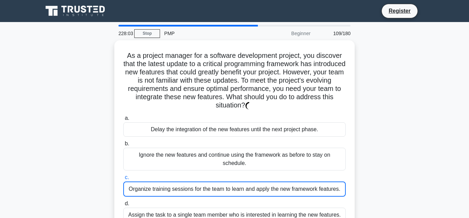
click at [240, 174] on label "c. Organize training sessions for the team to learn and apply the new framework…" at bounding box center [234, 184] width 223 height 23
click at [123, 175] on input "c. Organize training sessions for the team to learn and apply the new framework…" at bounding box center [123, 177] width 0 height 4
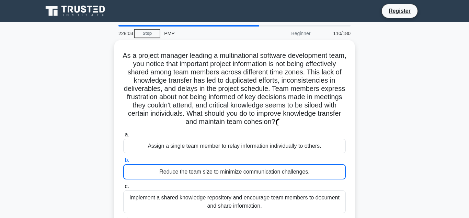
click at [240, 174] on div "Reduce the team size to minimize communication challenges." at bounding box center [234, 171] width 223 height 15
click at [123, 162] on input "b. Reduce the team size to minimize communication challenges." at bounding box center [123, 160] width 0 height 4
click at [240, 174] on div "Reduce the team size to minimize communication challenges." at bounding box center [234, 171] width 223 height 15
click at [123, 162] on input "b. Reduce the team size to minimize communication challenges." at bounding box center [123, 160] width 0 height 4
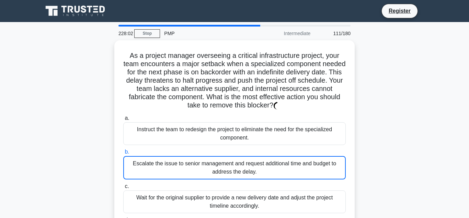
click at [240, 174] on div "Escalate the issue to senior management and request additional time and budget …" at bounding box center [234, 167] width 223 height 23
click at [123, 154] on input "b. Escalate the issue to senior management and request additional time and budg…" at bounding box center [123, 152] width 0 height 4
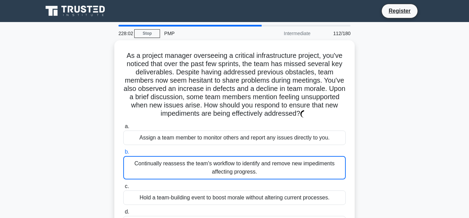
click at [240, 174] on div "Continually reassess the team's workflow to identify and remove new impediments…" at bounding box center [234, 167] width 223 height 23
click at [123, 154] on input "b. Continually reassess the team's workflow to identify and remove new impedime…" at bounding box center [123, 152] width 0 height 4
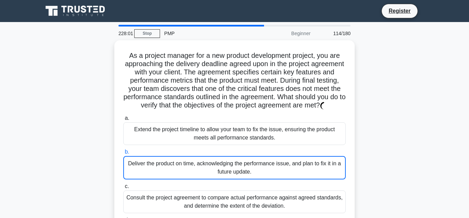
click at [240, 174] on div "Deliver the product on time, acknowledging the performance issue, and plan to f…" at bounding box center [234, 167] width 223 height 23
click at [123, 154] on input "b. Deliver the product on time, acknowledging the performance issue, and plan t…" at bounding box center [123, 152] width 0 height 4
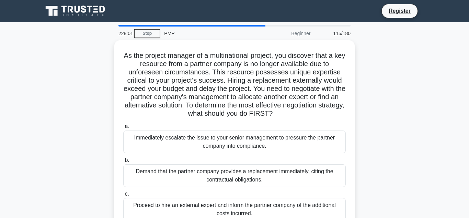
click at [240, 174] on div "Demand that the partner company provides a replacement immediately, citing the …" at bounding box center [234, 175] width 223 height 23
click at [123, 162] on input "b. Demand that the partner company provides a replacement immediately, citing t…" at bounding box center [123, 160] width 0 height 4
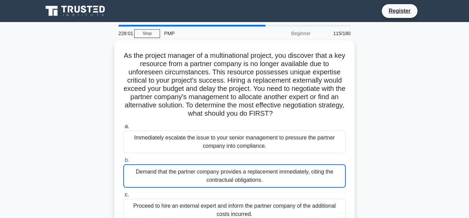
click at [240, 174] on div "Demand that the partner company provides a replacement immediately, citing the …" at bounding box center [234, 175] width 223 height 23
click at [123, 162] on input "b. Demand that the partner company provides a replacement immediately, citing t…" at bounding box center [123, 160] width 0 height 4
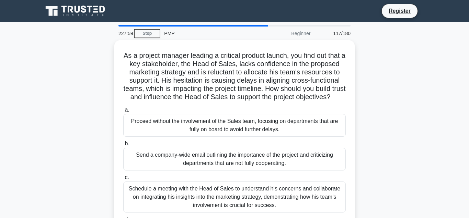
click at [240, 170] on div "Send a company-wide email outlining the importance of the project and criticizi…" at bounding box center [234, 158] width 223 height 23
click at [123, 146] on input "b. Send a company-wide email outlining the importance of the project and critic…" at bounding box center [123, 143] width 0 height 4
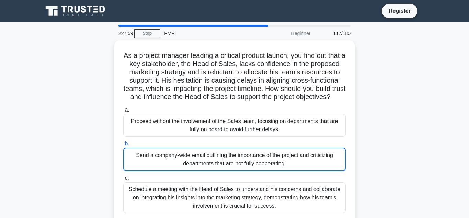
click at [240, 171] on div "Send a company-wide email outlining the importance of the project and criticizi…" at bounding box center [234, 158] width 223 height 23
click at [123, 146] on input "b. Send a company-wide email outlining the importance of the project and critic…" at bounding box center [123, 143] width 0 height 4
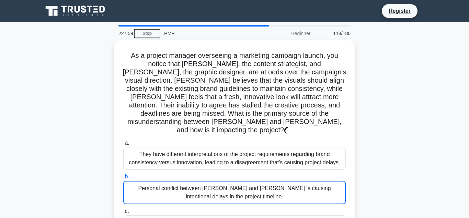
click at [240, 180] on div "Personal conflict between Olivia and Liam is causing intentional delays in the …" at bounding box center [234, 191] width 223 height 23
click at [123, 174] on input "b. Personal conflict between Olivia and Liam is causing intentional delays in t…" at bounding box center [123, 176] width 0 height 4
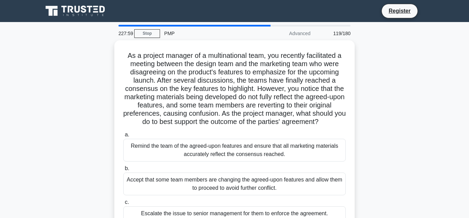
click at [240, 174] on div "Accept that some team members are changing the agreed-upon features and allow t…" at bounding box center [234, 183] width 223 height 23
click at [123, 170] on input "b. Accept that some team members are changing the agreed-upon features and allo…" at bounding box center [123, 168] width 0 height 4
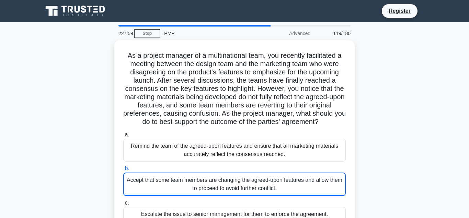
click at [240, 174] on div "Accept that some team members are changing the agreed-upon features and allow t…" at bounding box center [234, 183] width 223 height 23
click at [123, 170] on input "b. Accept that some team members are changing the agreed-upon features and allo…" at bounding box center [123, 168] width 0 height 4
click at [240, 174] on div "Accept that some team members are changing the agreed-upon features and allow t…" at bounding box center [234, 183] width 223 height 23
click at [123, 170] on input "b. Accept that some team members are changing the agreed-upon features and allo…" at bounding box center [123, 168] width 0 height 4
click at [240, 174] on div "Accept that some team members are changing the agreed-upon features and allow t…" at bounding box center [234, 183] width 223 height 23
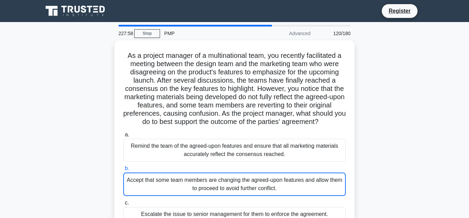
click at [123, 170] on input "b. Accept that some team members are changing the agreed-upon features and allo…" at bounding box center [123, 168] width 0 height 4
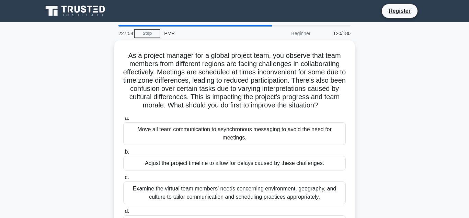
click at [240, 174] on label "c. Examine the virtual team members' needs concerning environment, geography, a…" at bounding box center [234, 188] width 223 height 31
click at [123, 175] on input "c. Examine the virtual team members' needs concerning environment, geography, a…" at bounding box center [123, 177] width 0 height 4
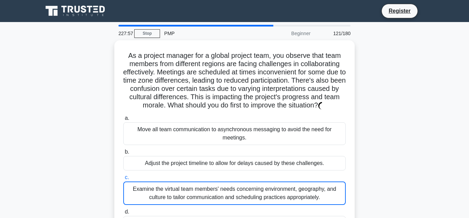
click at [240, 174] on label "c. Examine the virtual team members' needs concerning environment, geography, a…" at bounding box center [234, 189] width 223 height 32
click at [123, 175] on input "c. Examine the virtual team members' needs concerning environment, geography, a…" at bounding box center [123, 177] width 0 height 4
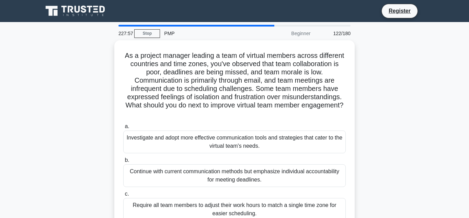
click at [240, 174] on div "Continue with current communication methods but emphasize individual accountabi…" at bounding box center [234, 175] width 223 height 23
click at [123, 162] on input "b. Continue with current communication methods but emphasize individual account…" at bounding box center [123, 160] width 0 height 4
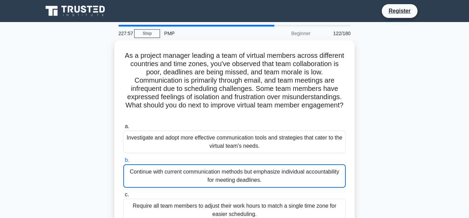
click at [240, 174] on div "Continue with current communication methods but emphasize individual accountabi…" at bounding box center [234, 175] width 223 height 23
click at [123, 162] on input "b. Continue with current communication methods but emphasize individual account…" at bounding box center [123, 160] width 0 height 4
click at [240, 174] on div "Continue with current communication methods but emphasize individual accountabi…" at bounding box center [234, 175] width 223 height 23
click at [123, 162] on input "b. Continue with current communication methods but emphasize individual account…" at bounding box center [123, 160] width 0 height 4
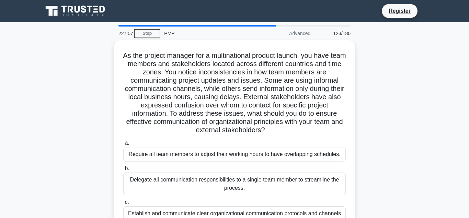
click at [240, 174] on div "Delegate all communication responsibilities to a single team member to streamli…" at bounding box center [234, 183] width 223 height 23
click at [123, 170] on input "b. Delegate all communication responsibilities to a single team member to strea…" at bounding box center [123, 168] width 0 height 4
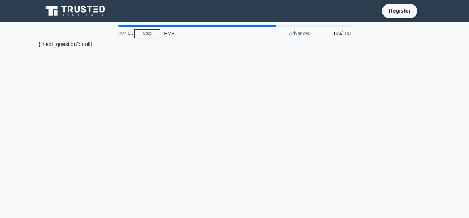
click at [240, 174] on div "227:56 Stop PMP Advanced 123/180 {"next_question": null}" at bounding box center [235, 197] width 392 height 344
click at [248, 186] on div "227:50 Stop PMP Advanced 124/180 {"next_question": null}" at bounding box center [235, 197] width 392 height 344
click at [248, 186] on div "227:49 Stop PMP Advanced 124/180 {"next_question": null}" at bounding box center [235, 197] width 392 height 344
click at [150, 34] on link "Stop" at bounding box center [147, 33] width 26 height 9
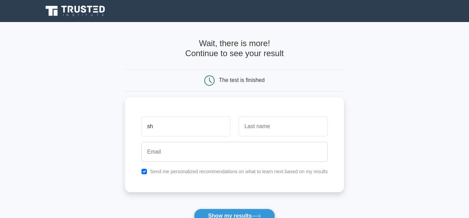
type input "s"
click at [280, 129] on input "text" at bounding box center [283, 124] width 89 height 20
click at [191, 130] on input "kayla" at bounding box center [186, 124] width 89 height 20
type input "kaylajay"
click at [258, 128] on input "text" at bounding box center [283, 124] width 89 height 20
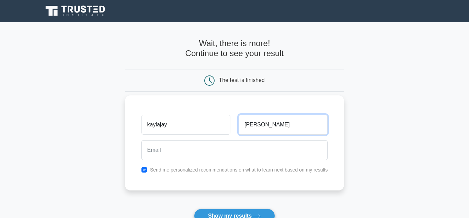
type input "[PERSON_NAME]"
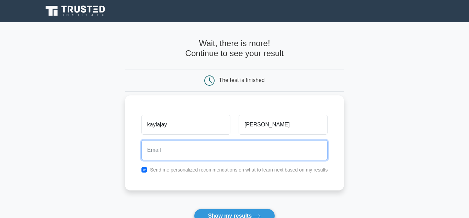
click at [239, 156] on input "email" at bounding box center [235, 150] width 187 height 20
